Goal: Navigation & Orientation: Find specific page/section

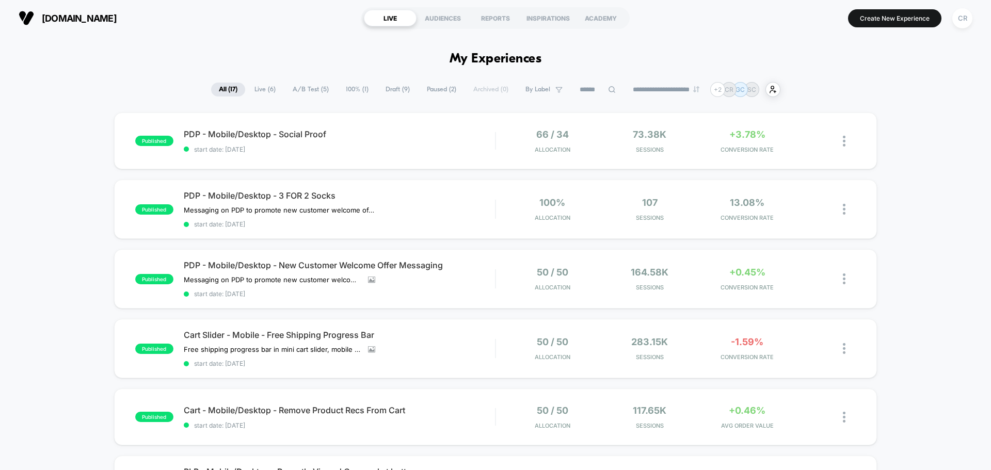
click at [356, 93] on span "100% ( 1 )" at bounding box center [357, 90] width 38 height 14
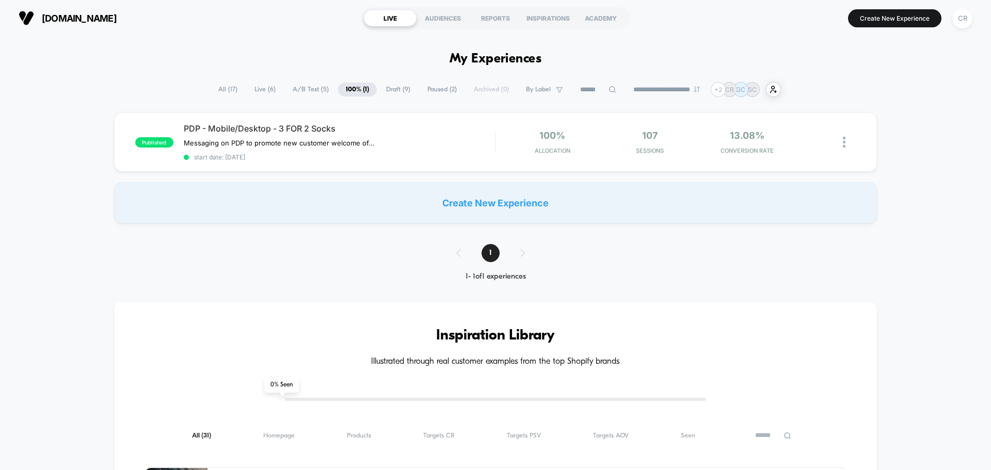
click at [306, 85] on span "A/B Test ( 5 )" at bounding box center [311, 90] width 52 height 14
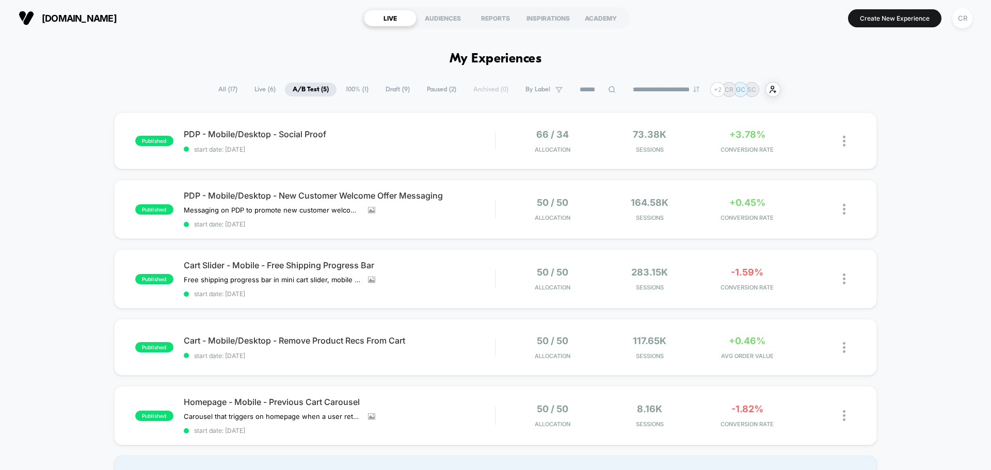
click at [253, 91] on span "Live ( 6 )" at bounding box center [265, 90] width 37 height 14
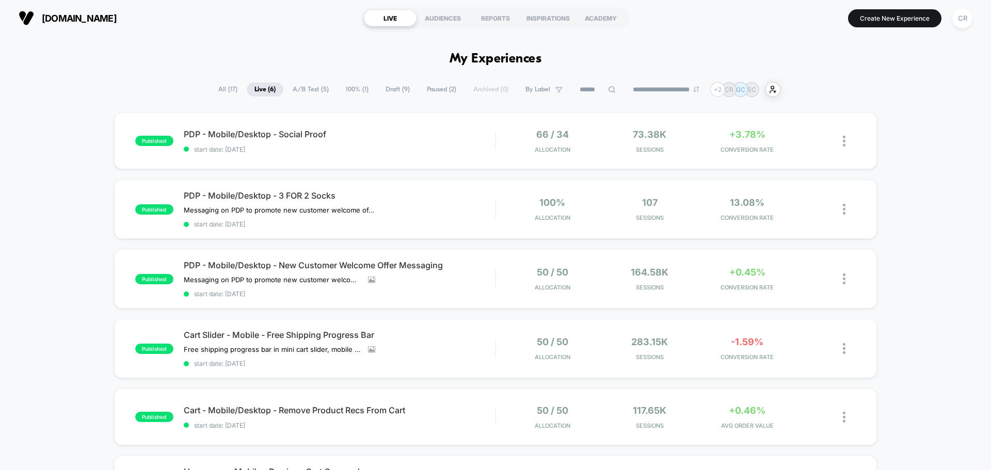
click at [216, 88] on span "All ( 17 )" at bounding box center [228, 90] width 35 height 14
